Goal: Information Seeking & Learning: Learn about a topic

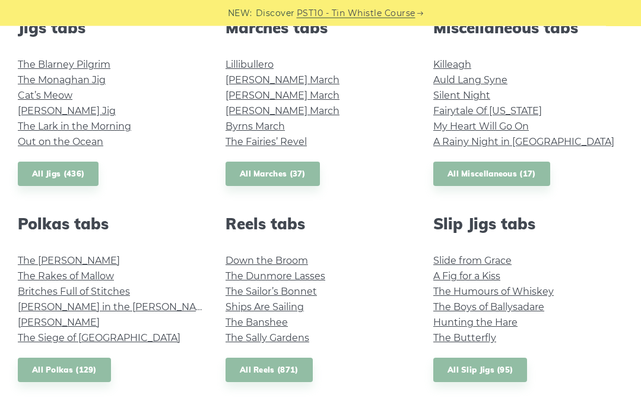
scroll to position [690, 0]
click at [299, 336] on link "The Sally Gardens" at bounding box center [268, 336] width 84 height 11
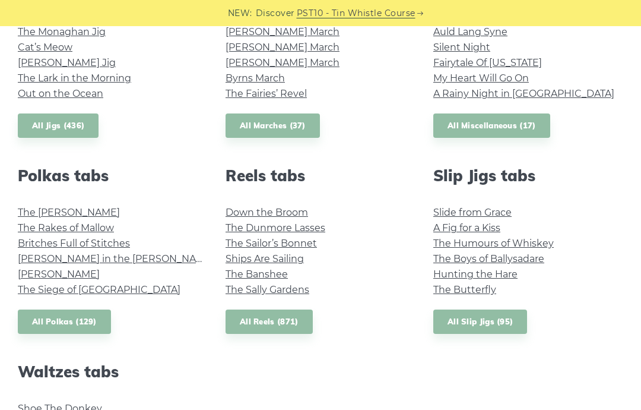
click at [462, 257] on link "The Boys of Ballysadare" at bounding box center [489, 258] width 111 height 11
click at [456, 271] on link "Hunting the Hare" at bounding box center [476, 273] width 84 height 11
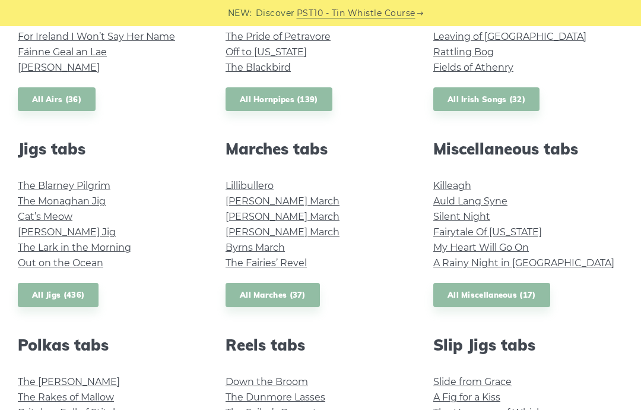
scroll to position [565, 0]
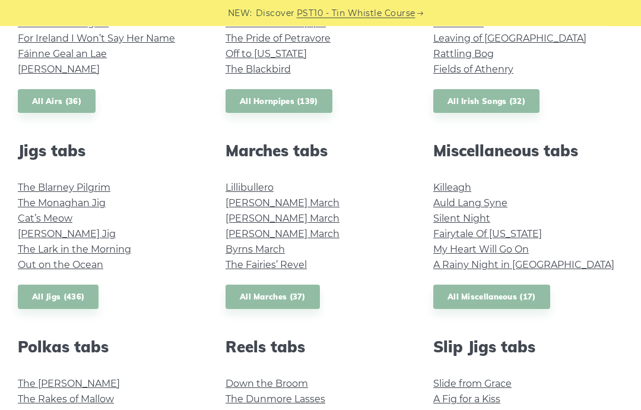
click at [292, 266] on link "The Fairies’ Revel" at bounding box center [266, 265] width 81 height 11
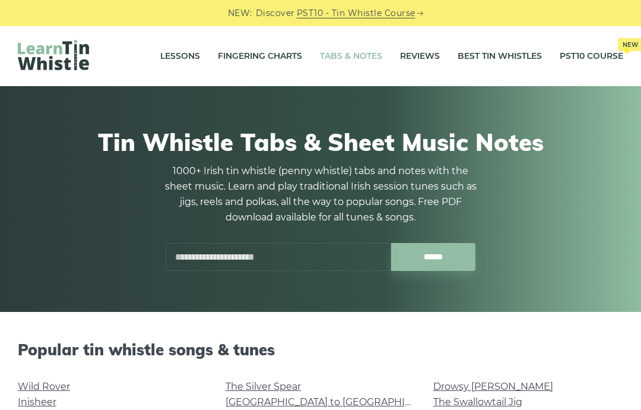
scroll to position [566, 0]
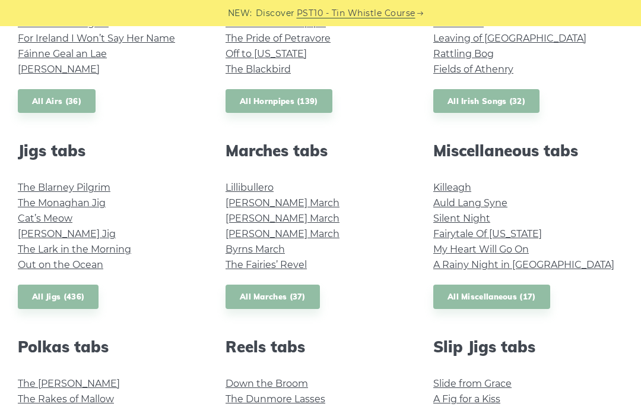
click at [293, 238] on link "O’Neill’s March" at bounding box center [283, 233] width 114 height 11
click at [302, 200] on link "O’Sullivan’s March" at bounding box center [283, 202] width 114 height 11
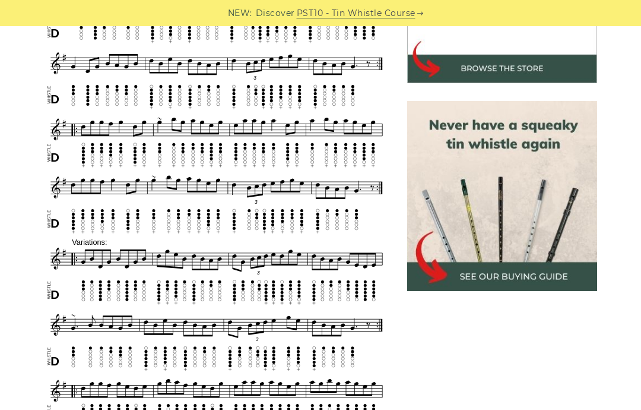
scroll to position [455, 0]
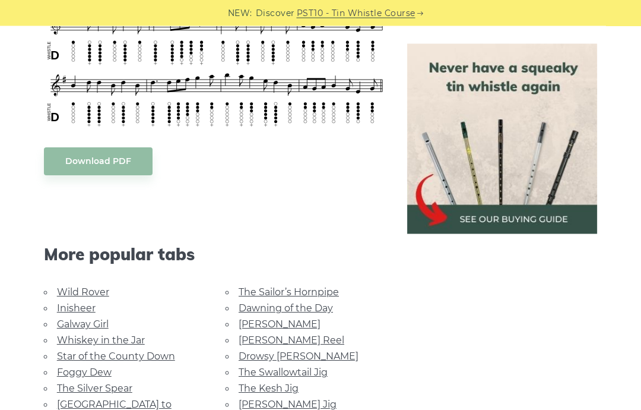
scroll to position [550, 0]
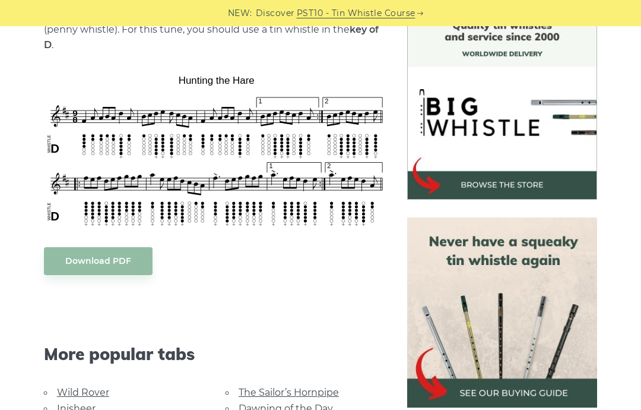
scroll to position [328, 0]
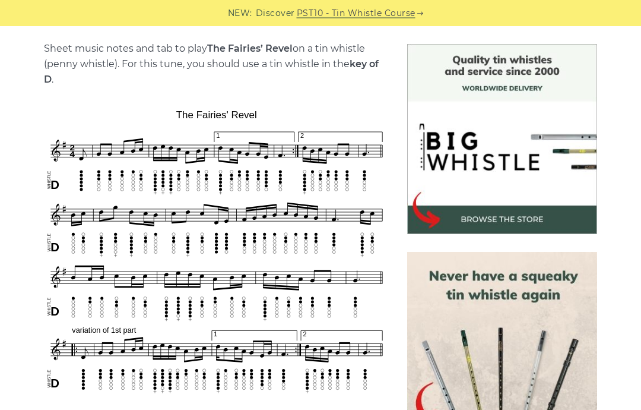
scroll to position [298, 0]
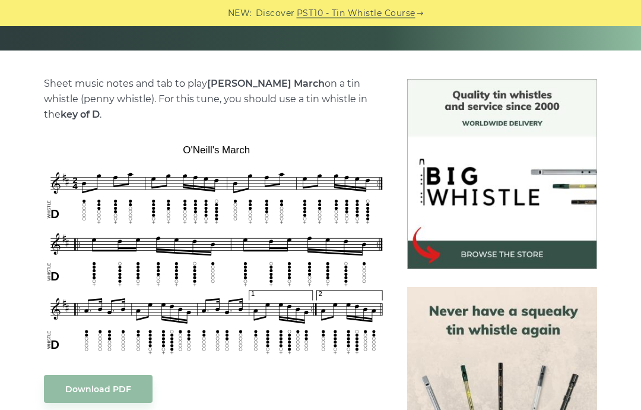
scroll to position [261, 0]
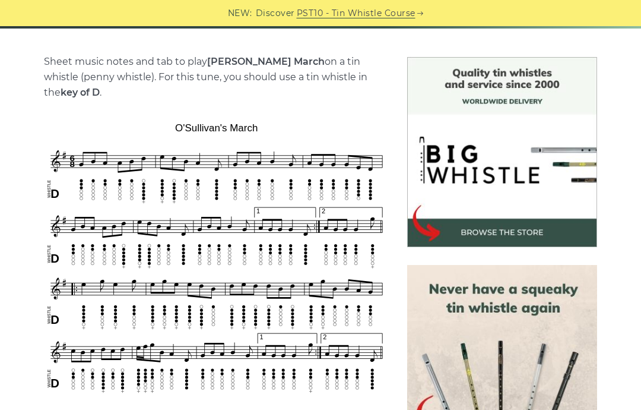
scroll to position [291, 0]
